Goal: Complete application form

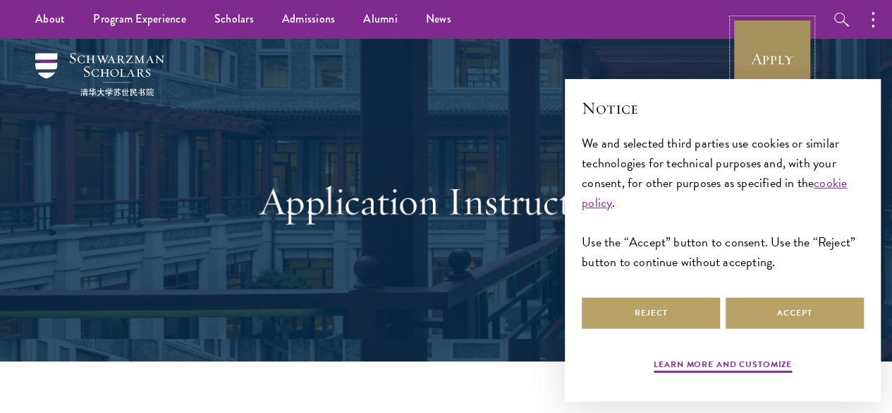
click at [759, 45] on link "Apply" at bounding box center [772, 58] width 79 height 79
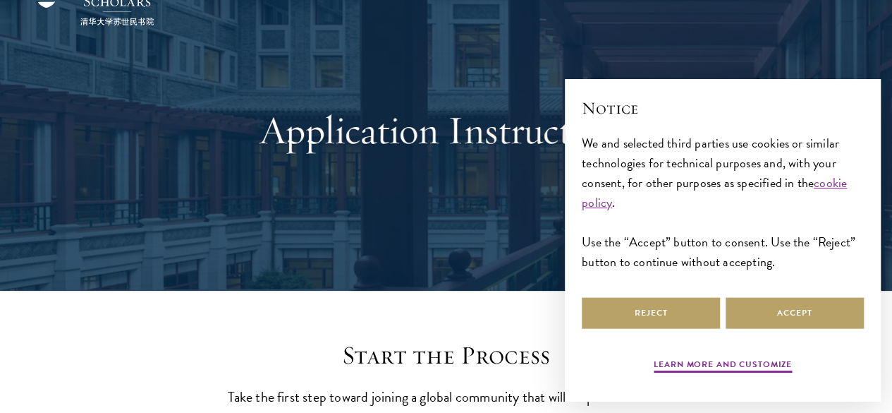
scroll to position [212, 0]
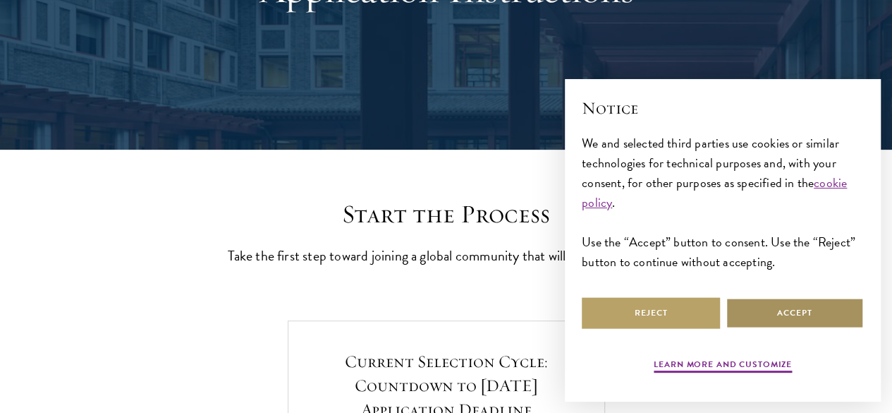
click at [767, 305] on button "Accept" at bounding box center [795, 313] width 138 height 32
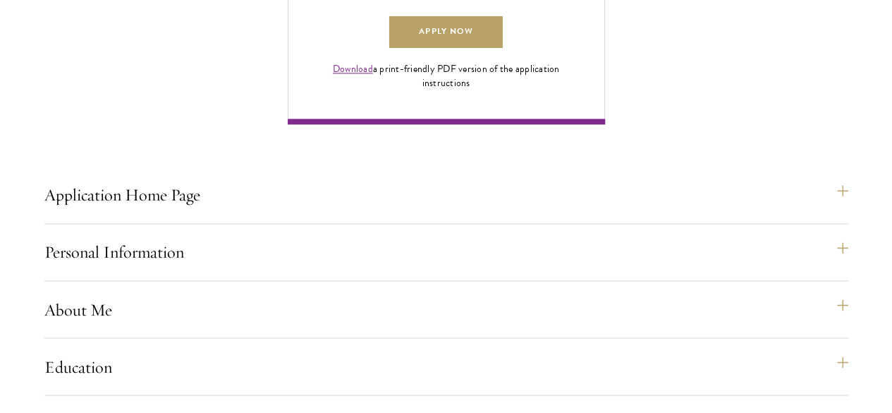
scroll to position [1128, 0]
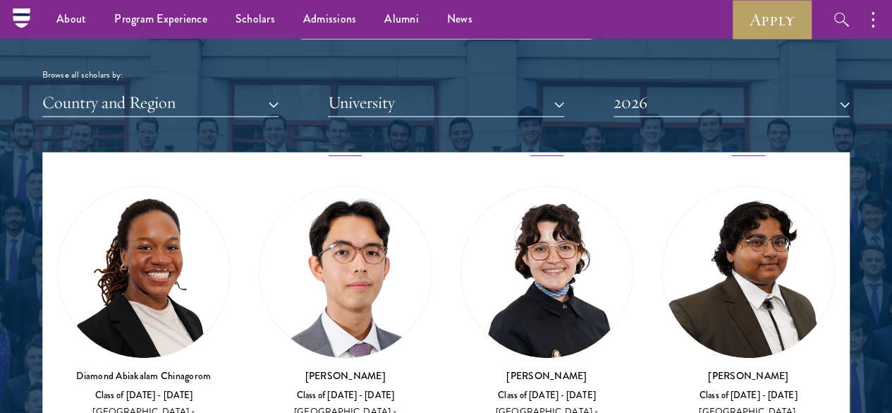
scroll to position [353, 0]
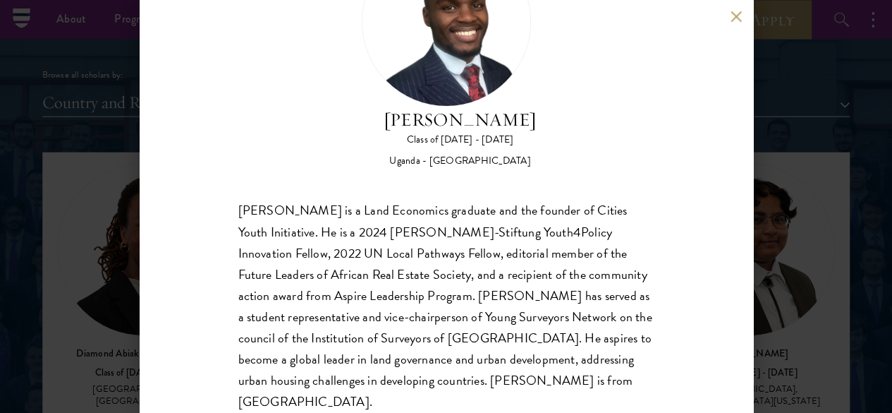
scroll to position [106, 0]
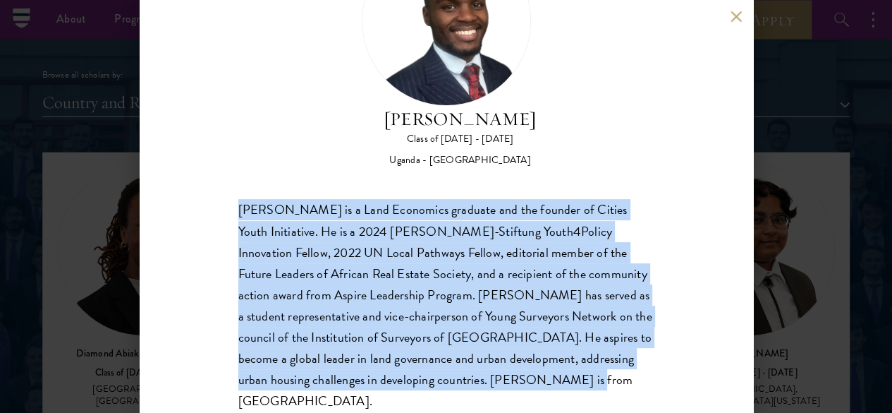
drag, startPoint x: 409, startPoint y: 356, endPoint x: 236, endPoint y: 156, distance: 264.5
click at [236, 156] on div "[PERSON_NAME] Class of [DATE] - [DATE] [GEOGRAPHIC_DATA] - [GEOGRAPHIC_DATA] [G…" at bounding box center [446, 206] width 613 height 413
copy div "[PERSON_NAME] is a Land Economics graduate and the founder of Cities Youth Init…"
click at [630, 200] on div "[PERSON_NAME] is a Land Economics graduate and the founder of Cities Youth Init…" at bounding box center [446, 306] width 416 height 212
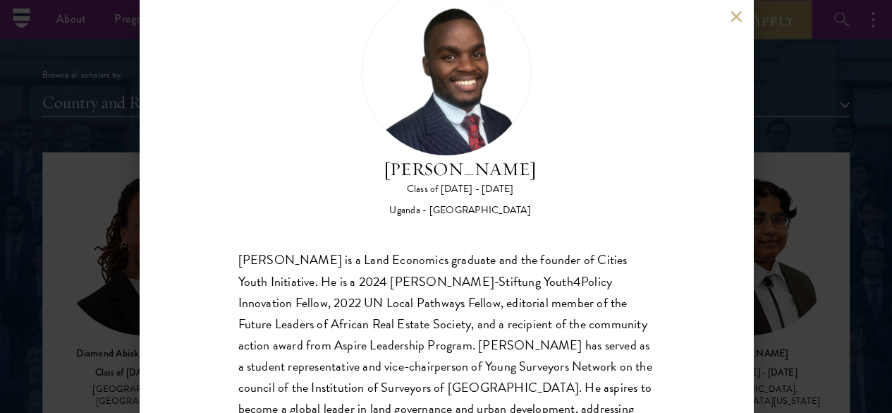
scroll to position [35, 0]
